Goal: Find specific page/section: Find specific page/section

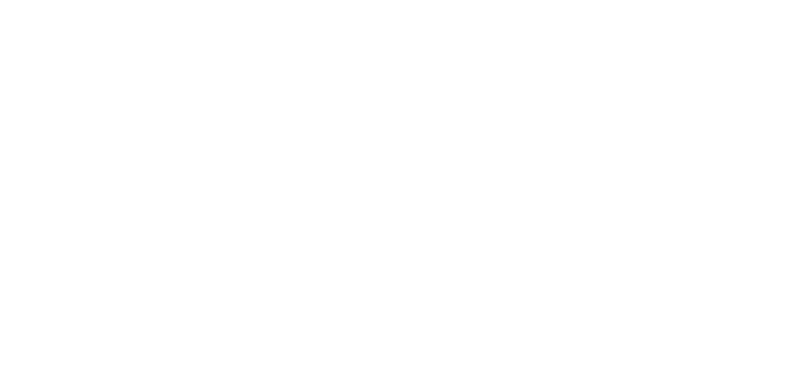
select select "Song"
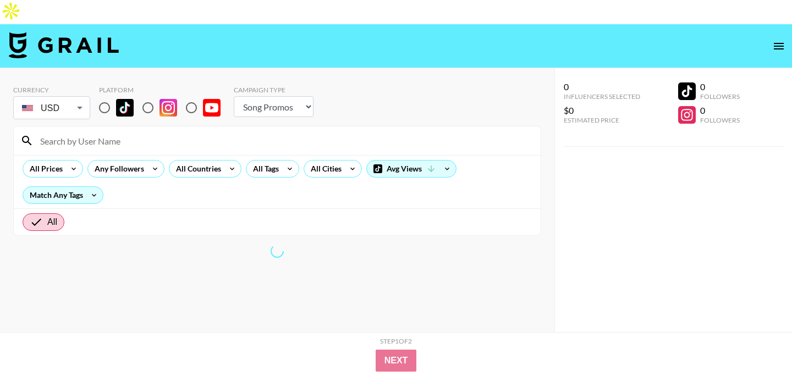
click at [102, 96] on input "radio" at bounding box center [104, 107] width 23 height 23
radio input "true"
click at [100, 132] on input at bounding box center [284, 141] width 500 height 18
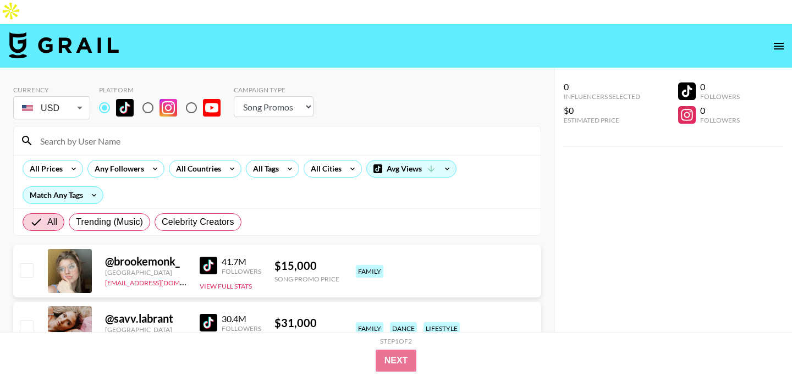
paste input "analisseworld"
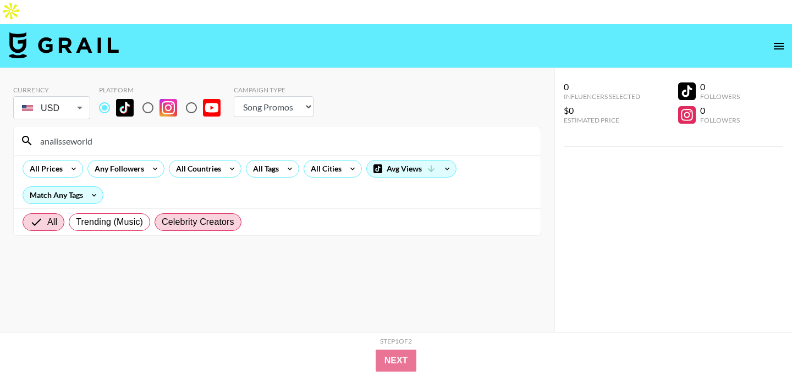
scroll to position [44, 0]
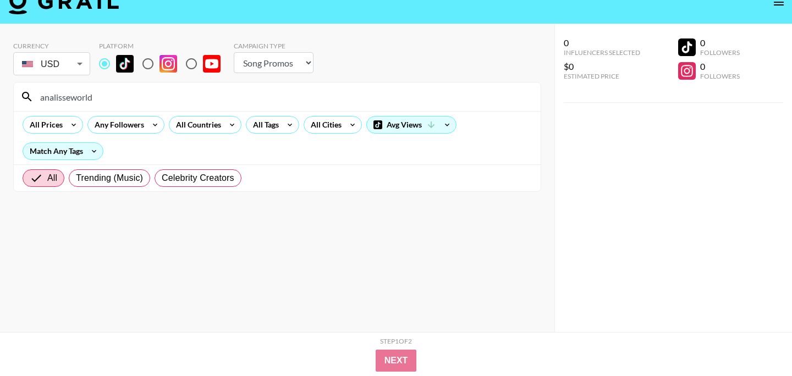
click at [73, 88] on input "analisseworld" at bounding box center [284, 97] width 500 height 18
paste input "jayacody"
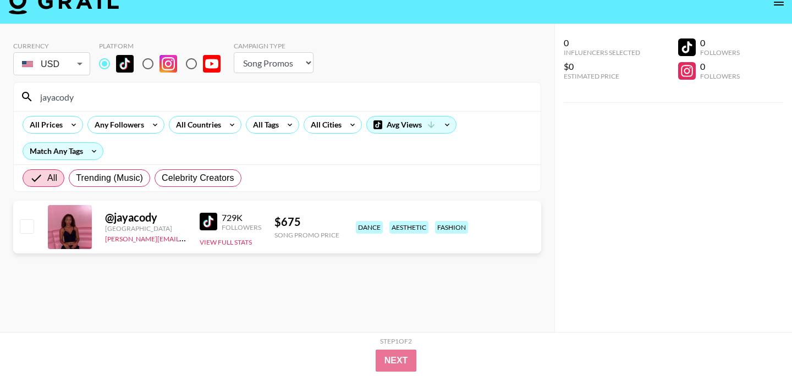
click at [60, 88] on input "jayacody" at bounding box center [284, 97] width 500 height 18
type input "jayacody"
